Goal: Task Accomplishment & Management: Manage account settings

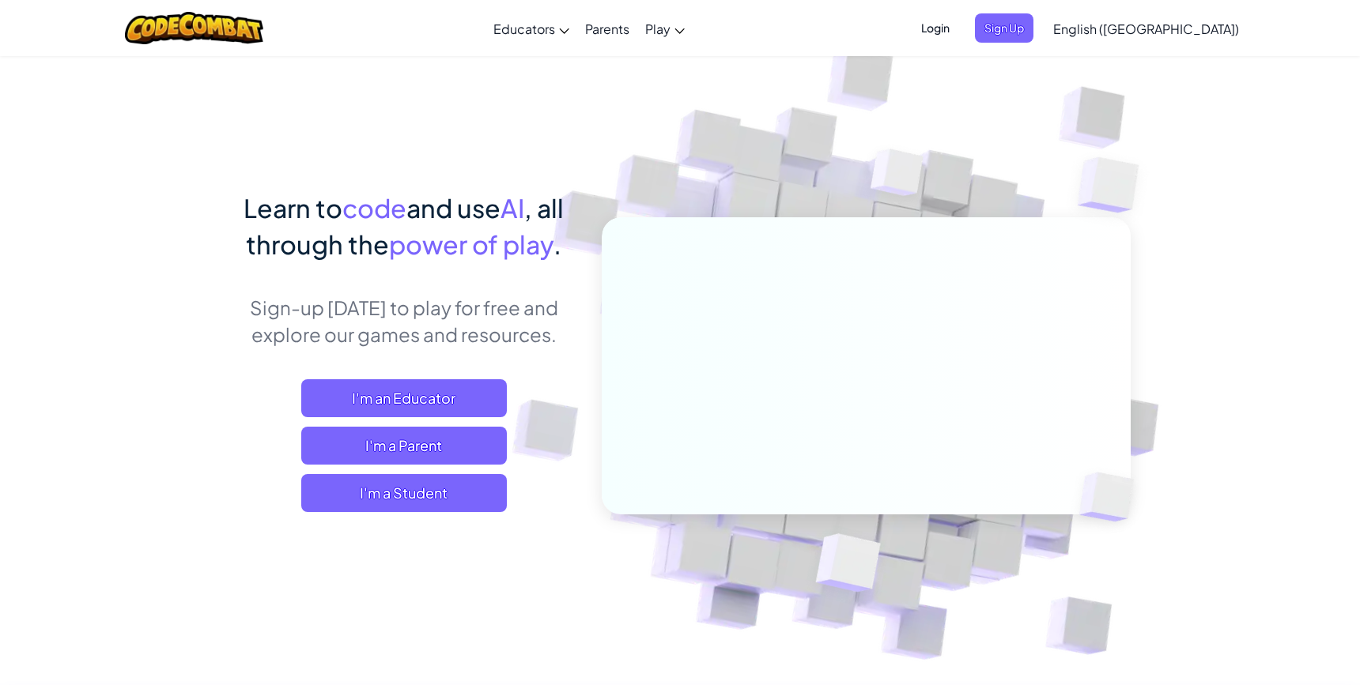
click at [959, 28] on span "Login" at bounding box center [934, 27] width 47 height 29
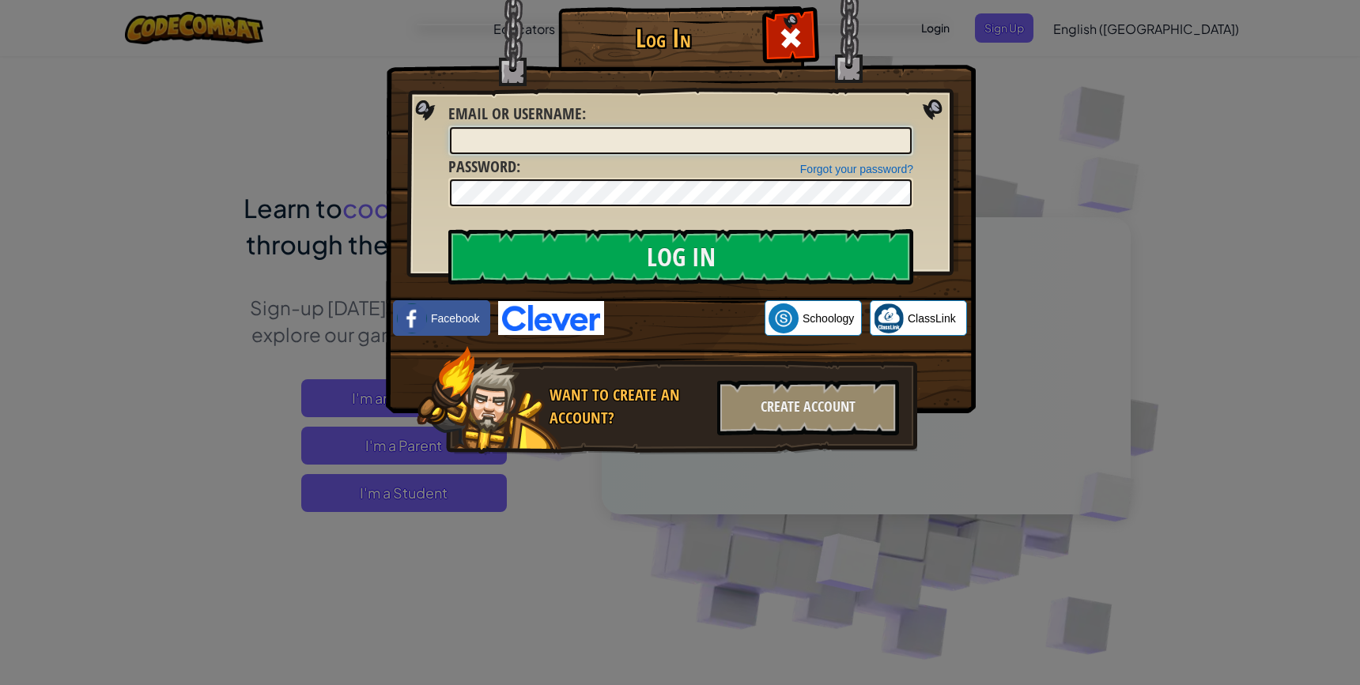
type input "[EMAIL_ADDRESS][DOMAIN_NAME]"
click at [639, 224] on img at bounding box center [681, 183] width 590 height 460
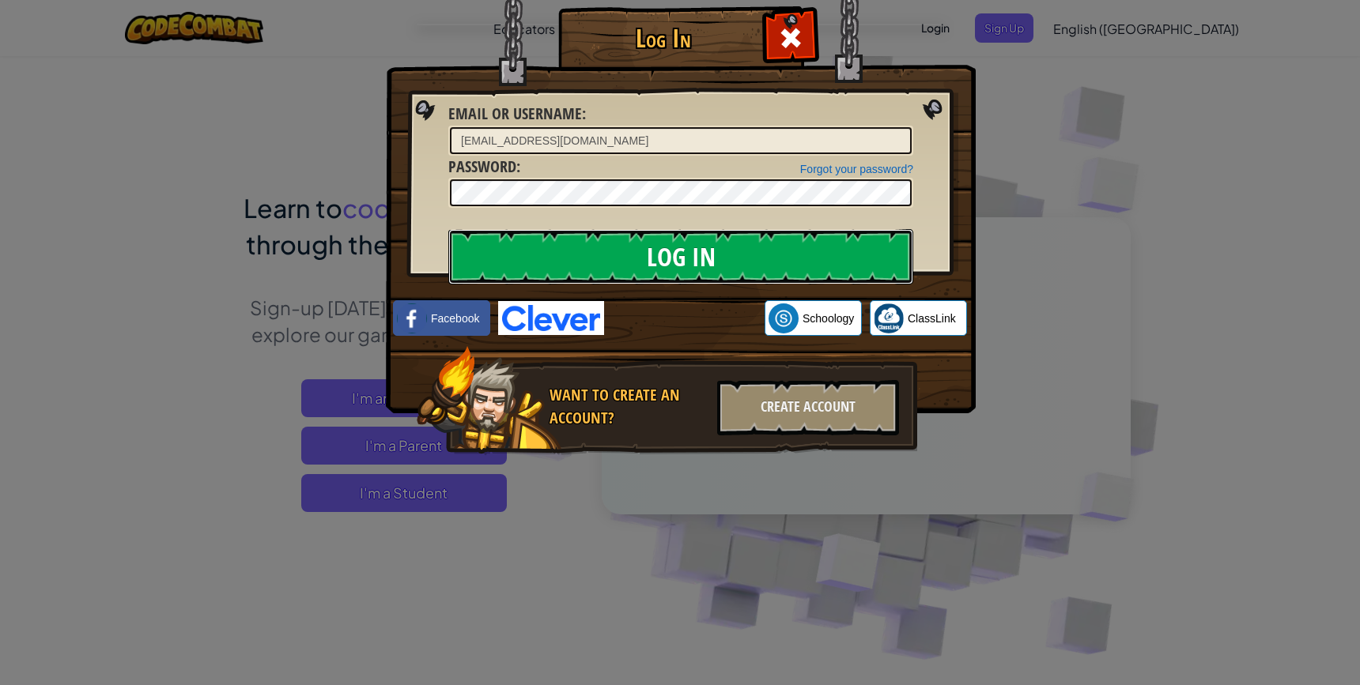
click at [634, 232] on input "Log In" at bounding box center [680, 256] width 465 height 55
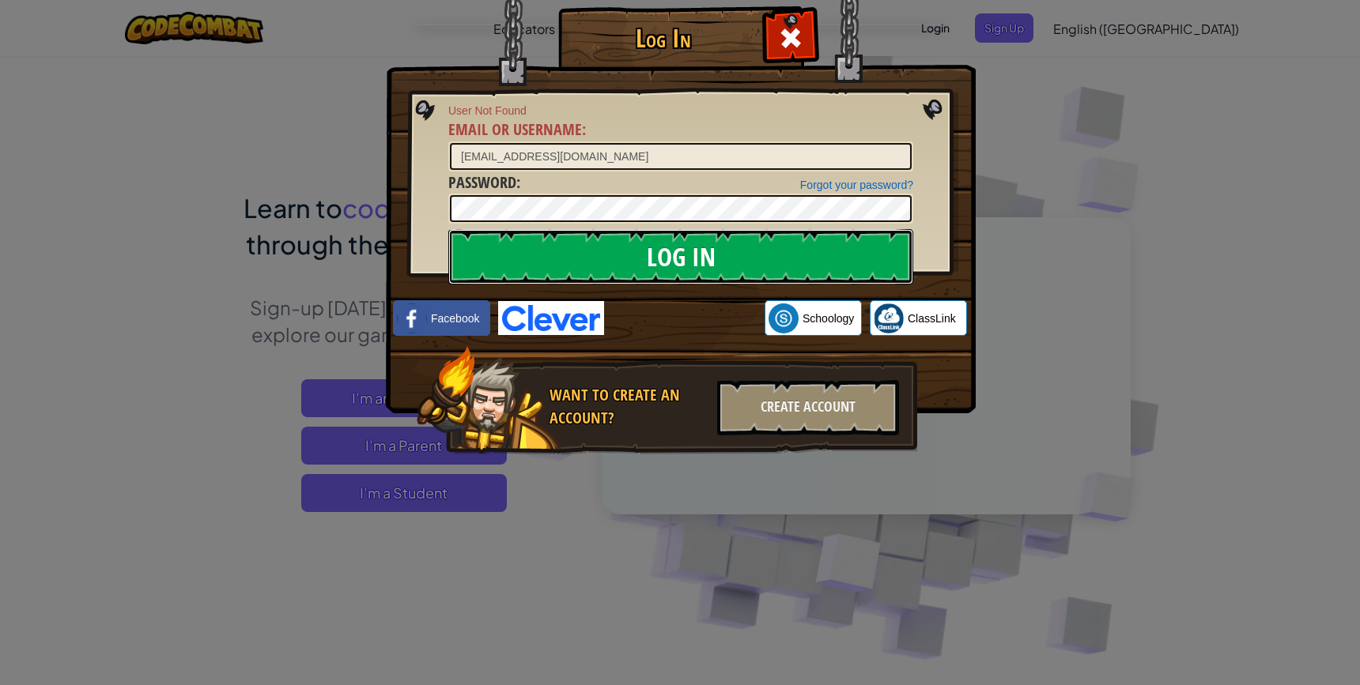
click at [723, 265] on input "Log In" at bounding box center [680, 256] width 465 height 55
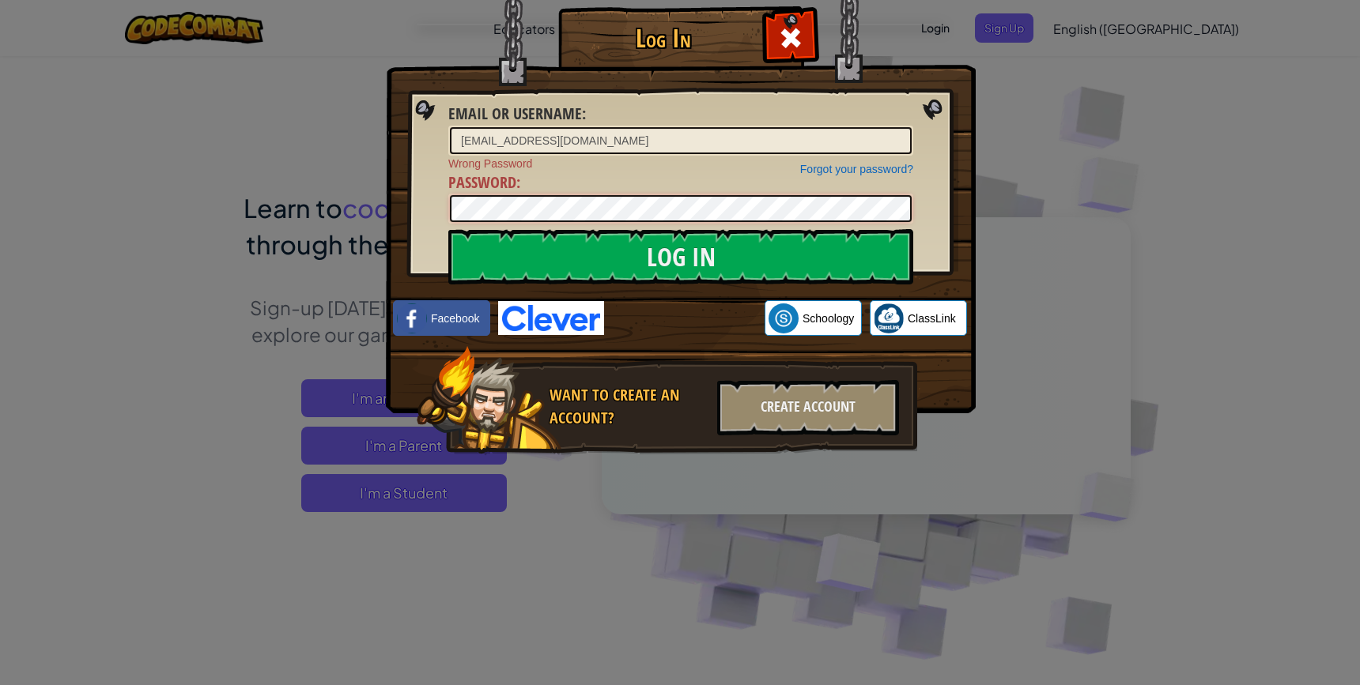
click at [448, 229] on input "Log In" at bounding box center [680, 256] width 465 height 55
click at [709, 164] on span "Wrong Password" at bounding box center [680, 164] width 465 height 16
click at [448, 229] on input "Log In" at bounding box center [680, 256] width 465 height 55
click at [668, 141] on input "[EMAIL_ADDRESS][DOMAIN_NAME]" at bounding box center [681, 140] width 462 height 27
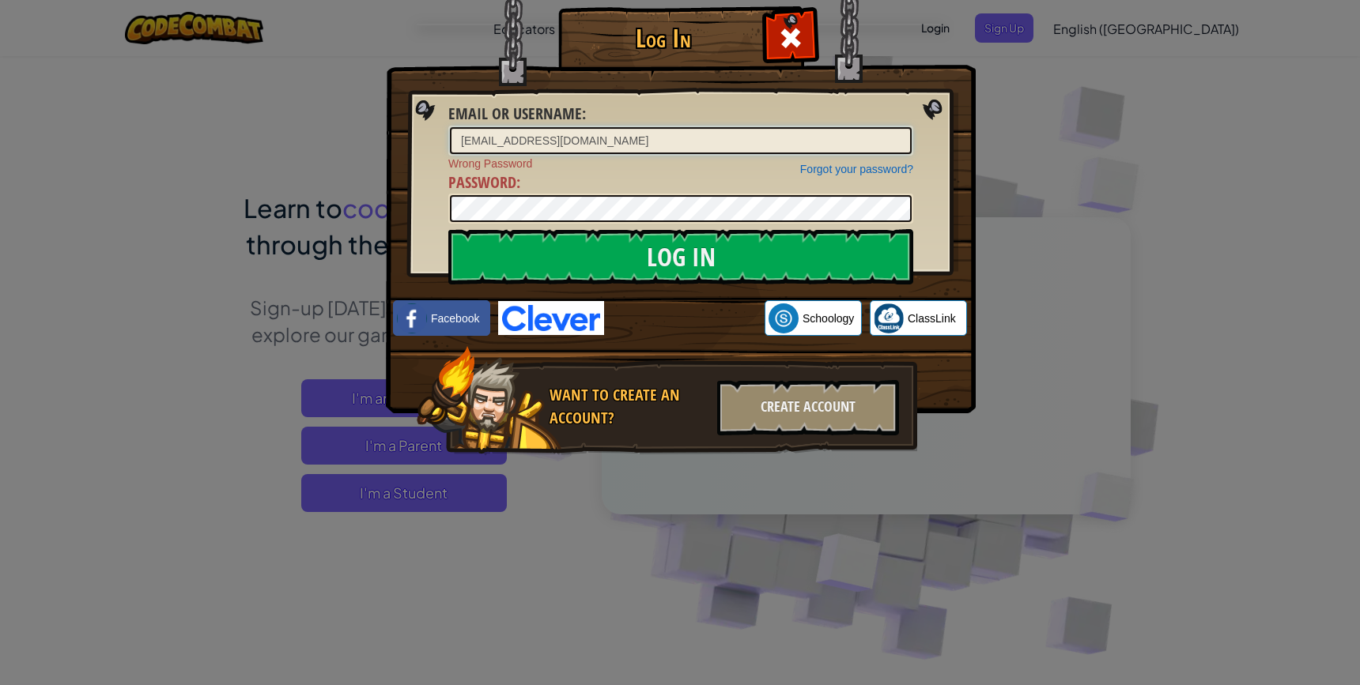
click at [668, 141] on input "[EMAIL_ADDRESS][DOMAIN_NAME]" at bounding box center [681, 140] width 462 height 27
click at [809, 172] on link "Forgot your password?" at bounding box center [856, 169] width 113 height 13
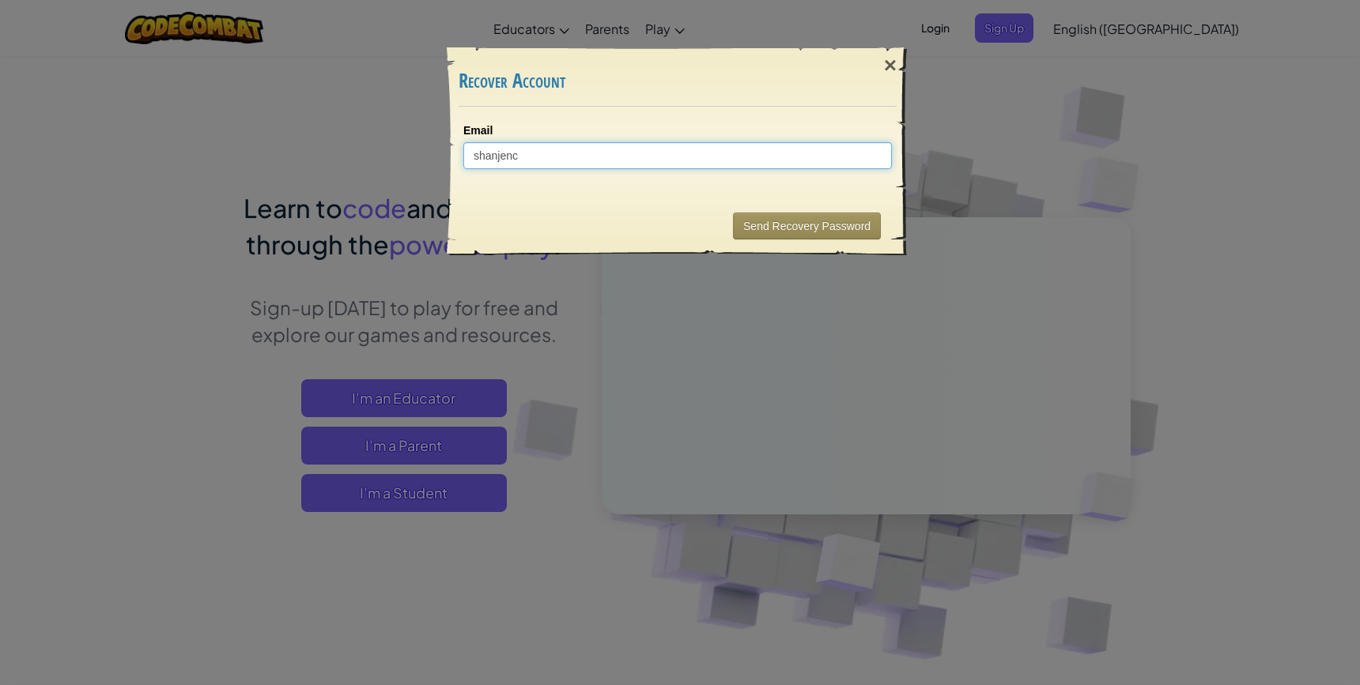
type input "shanjench"
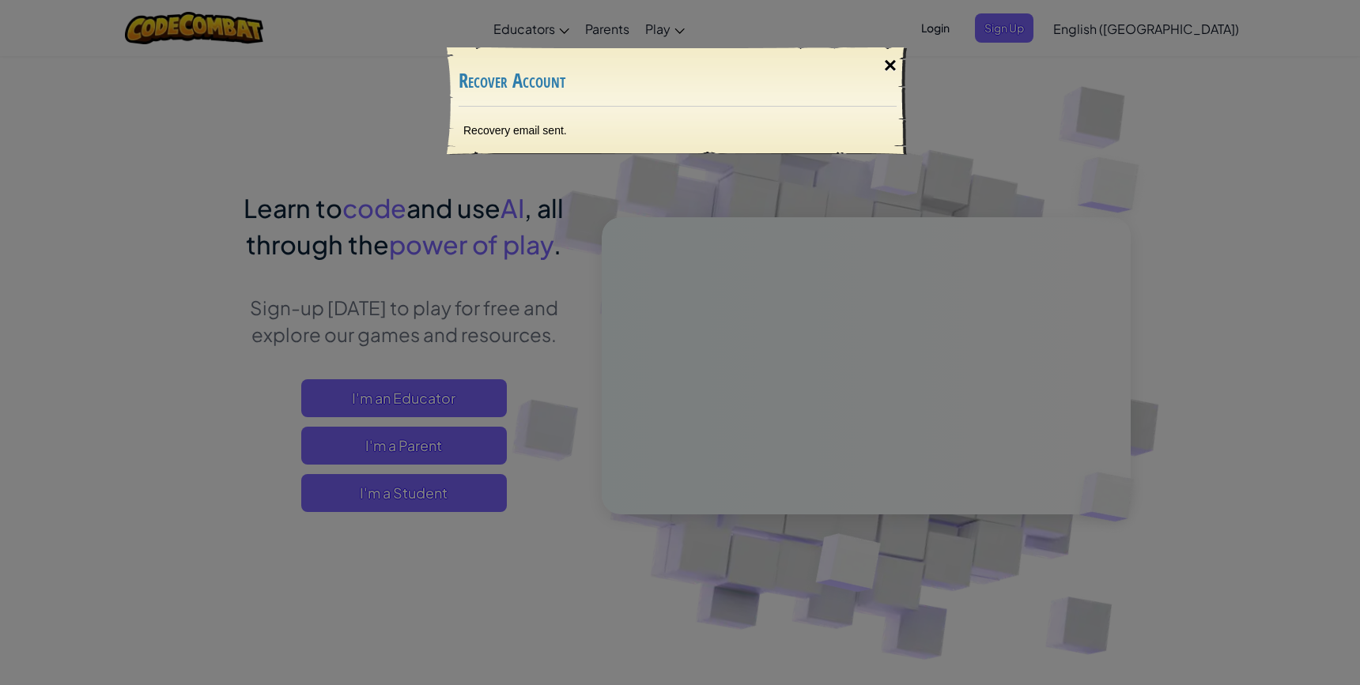
click at [894, 67] on div "×" at bounding box center [890, 66] width 36 height 46
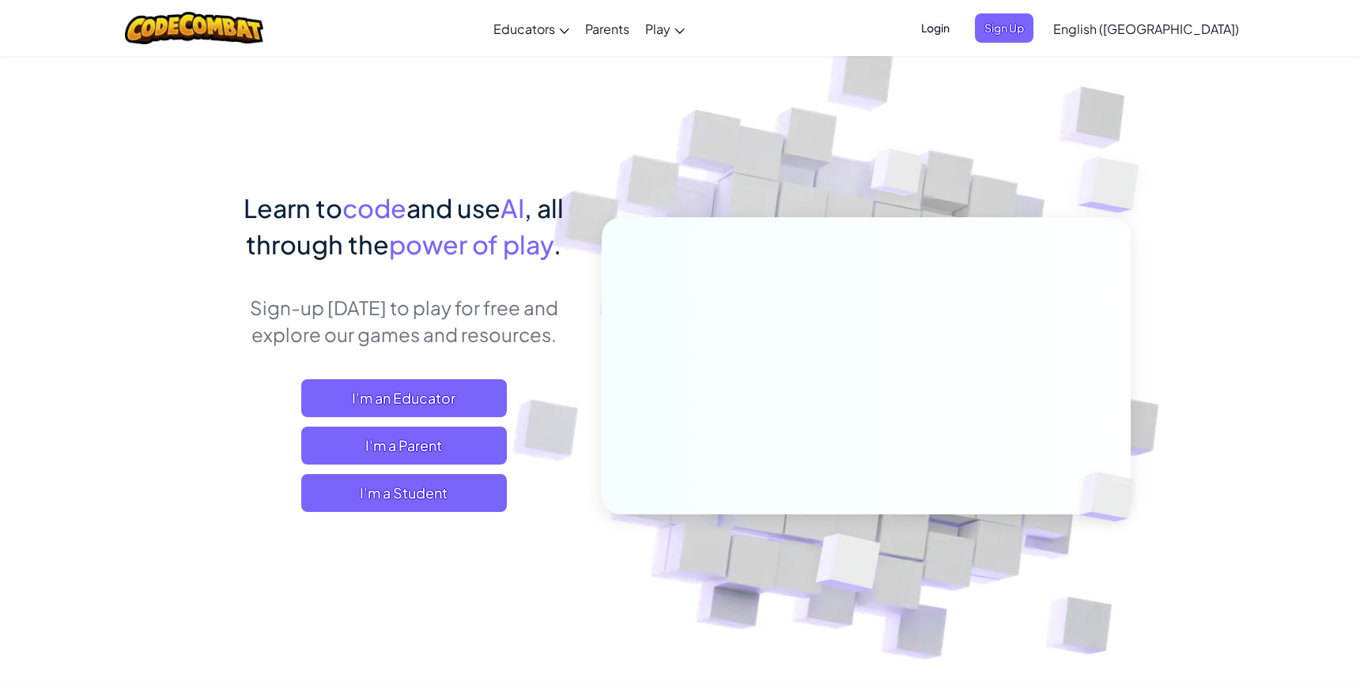
click at [959, 35] on span "Login" at bounding box center [934, 27] width 47 height 29
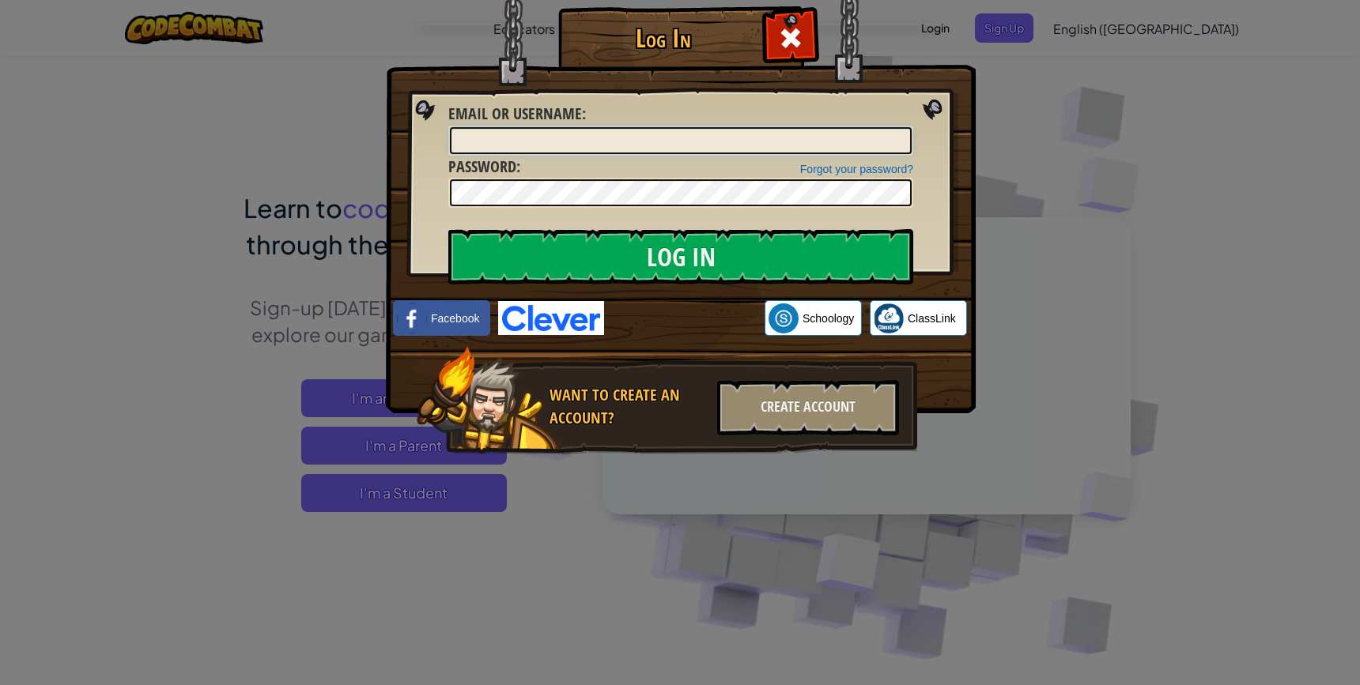
click at [662, 137] on input "Email or Username :" at bounding box center [681, 140] width 462 height 27
type input "[EMAIL_ADDRESS][DOMAIN_NAME]"
click at [448, 229] on input "Log In" at bounding box center [680, 256] width 465 height 55
